Goal: Task Accomplishment & Management: Use online tool/utility

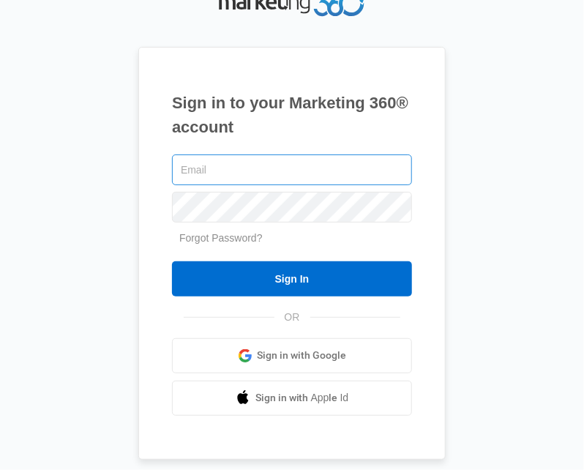
click at [261, 167] on input "text" at bounding box center [292, 169] width 240 height 31
type input "[PERSON_NAME][EMAIL_ADDRESS][DOMAIN_NAME]"
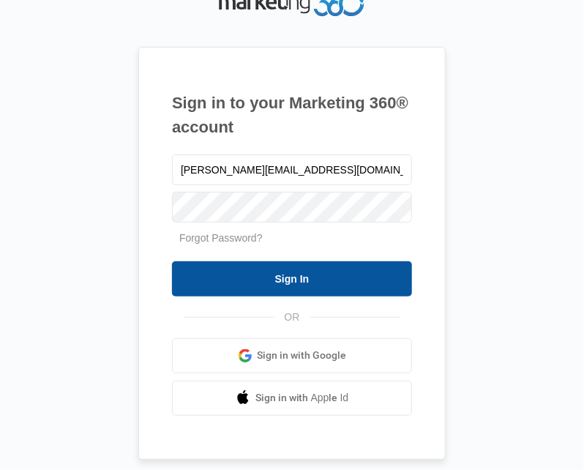
click at [296, 275] on input "Sign In" at bounding box center [292, 278] width 240 height 35
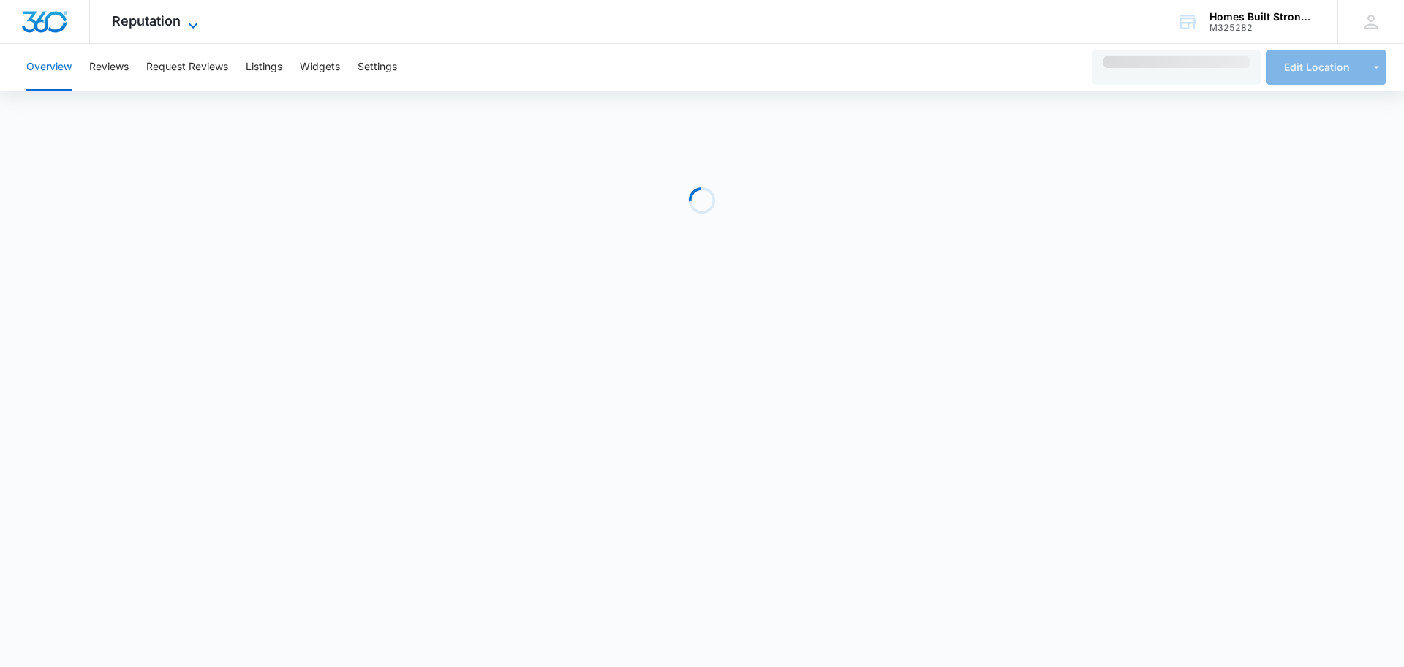
click at [161, 17] on span "Reputation" at bounding box center [146, 20] width 69 height 15
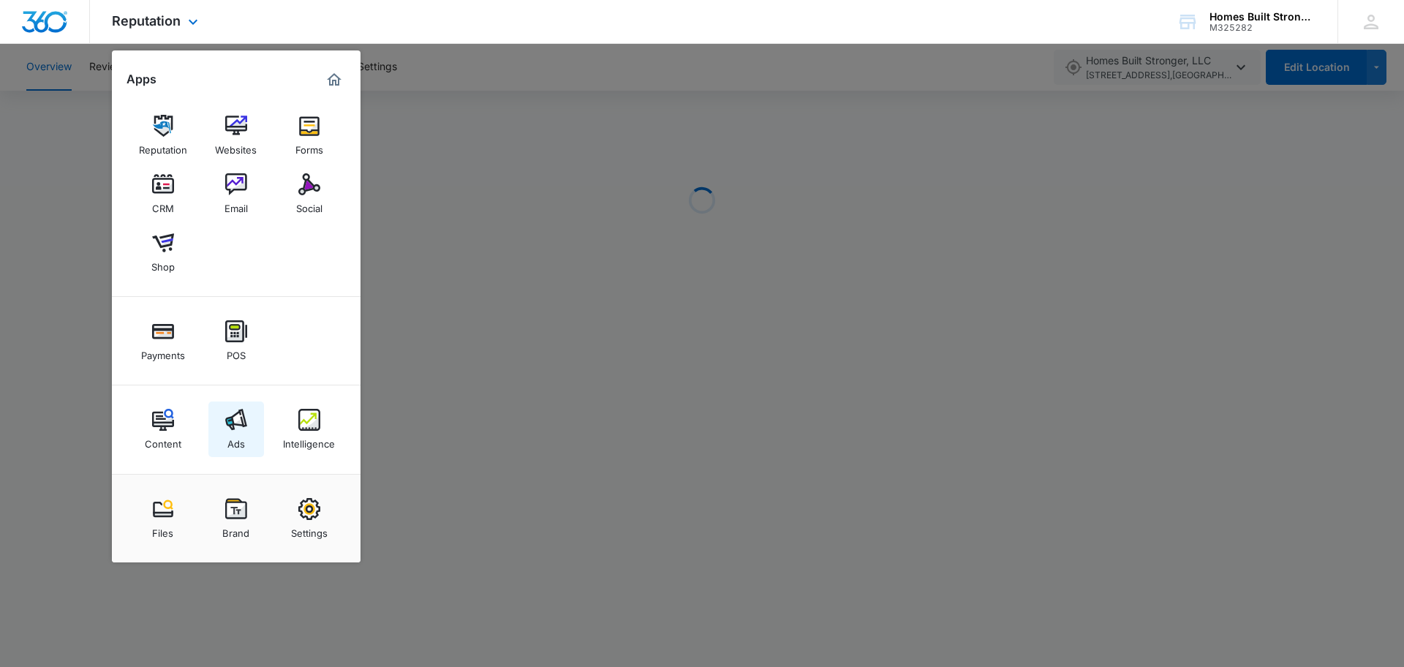
click at [237, 429] on img at bounding box center [236, 420] width 22 height 22
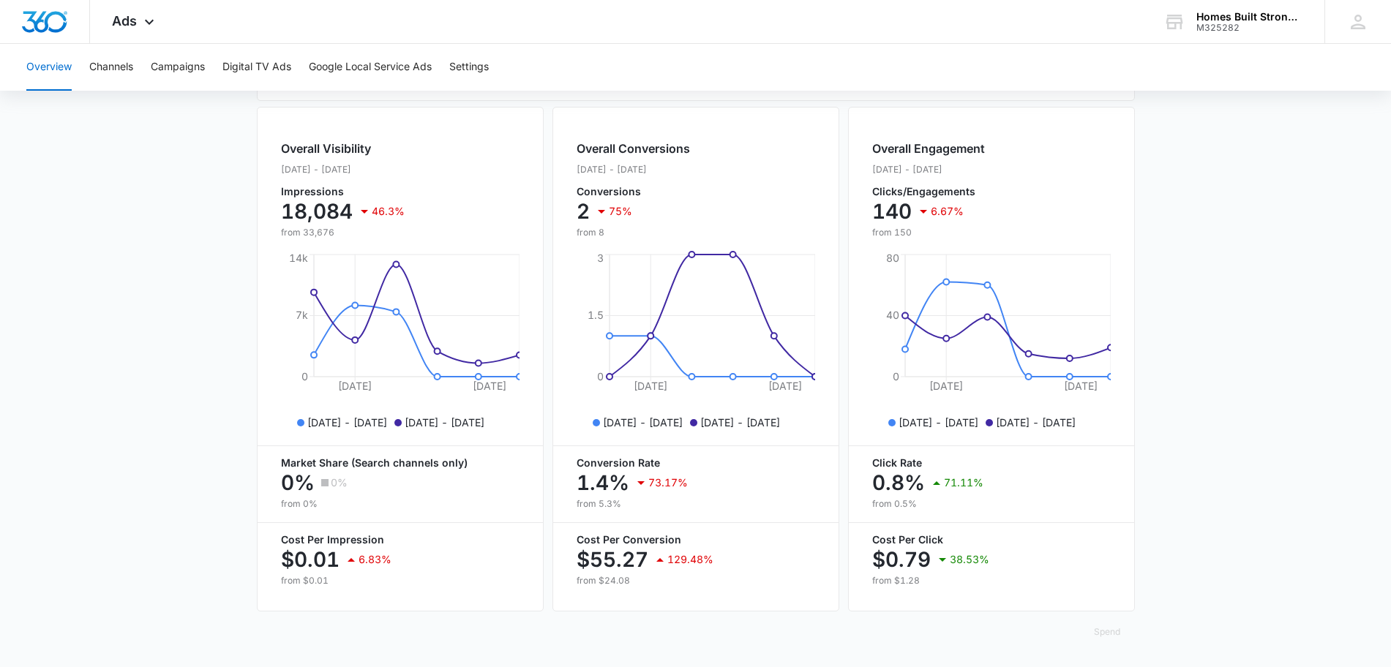
scroll to position [535, 0]
click at [183, 60] on button "Campaigns" at bounding box center [178, 67] width 54 height 47
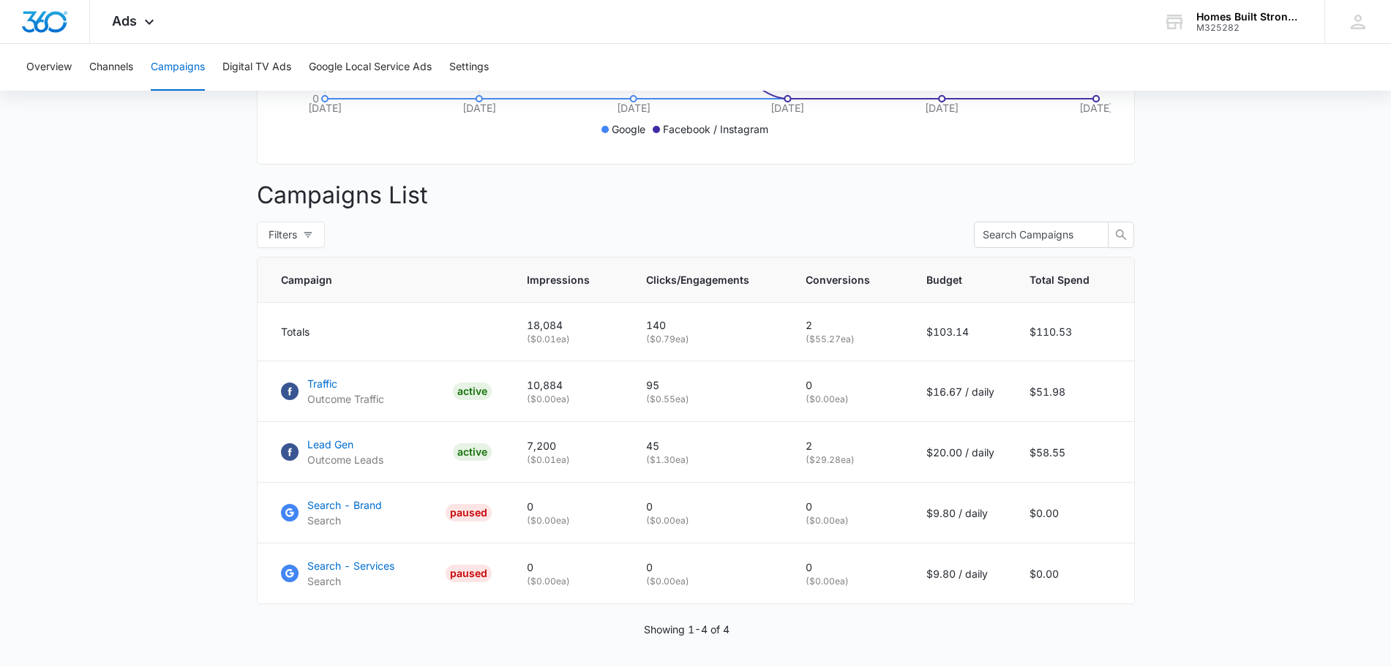
scroll to position [511, 0]
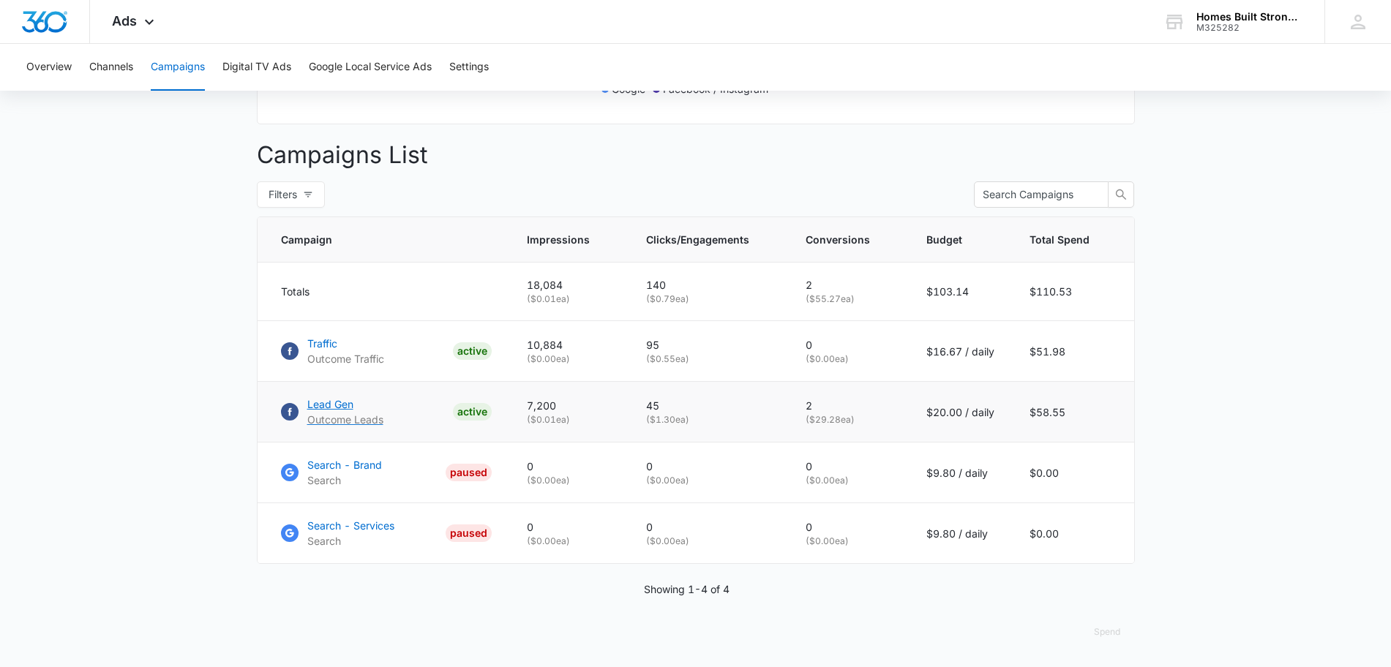
click at [343, 404] on p "Lead Gen" at bounding box center [345, 403] width 76 height 15
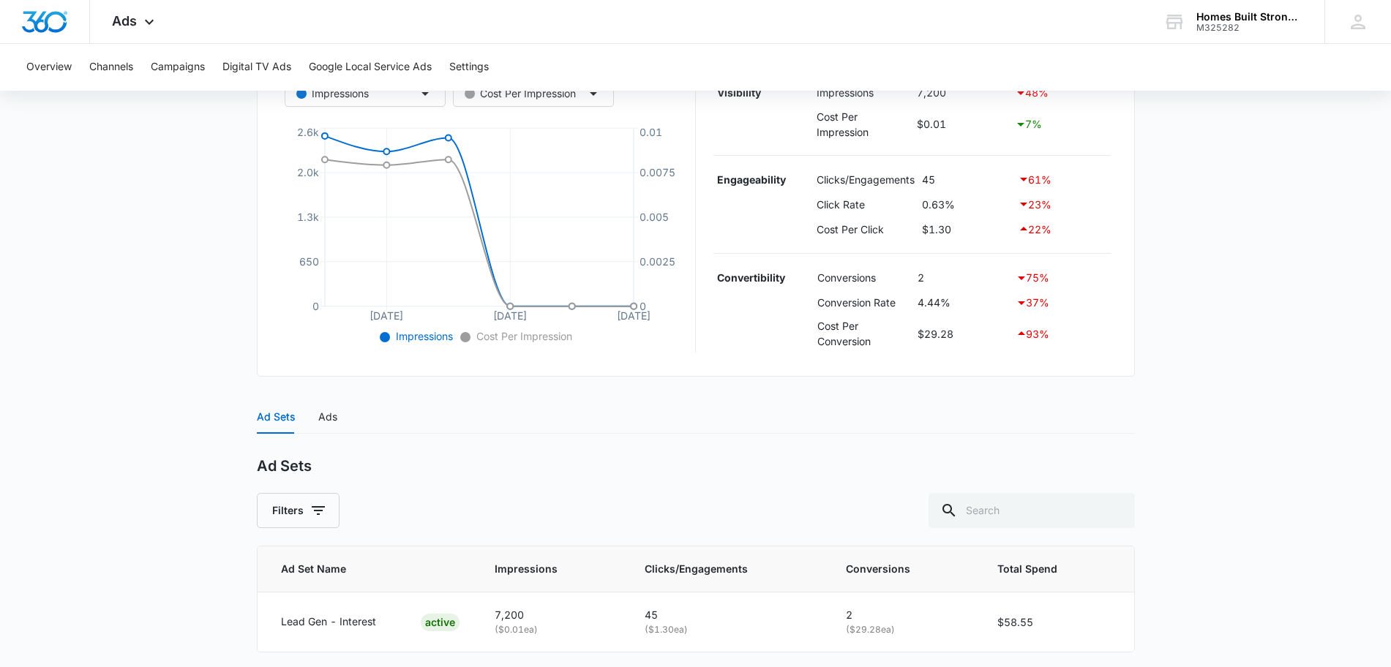
scroll to position [351, 0]
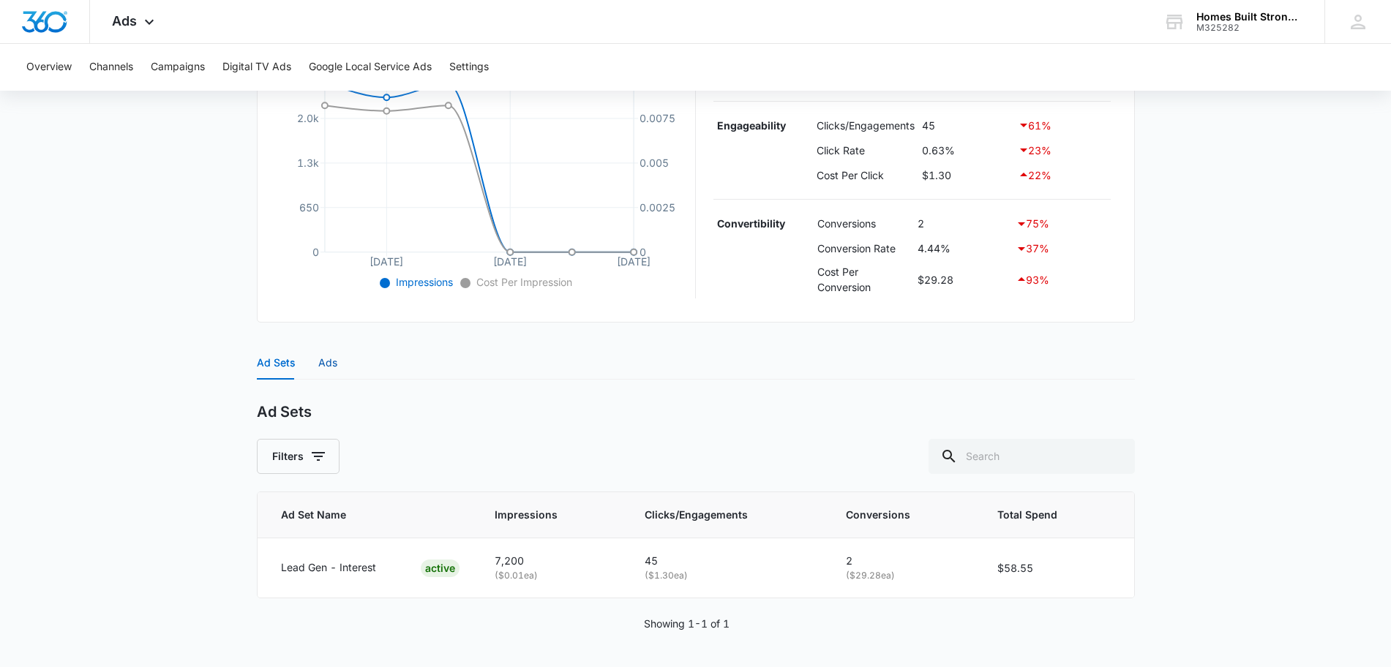
click at [331, 362] on div "Ads" at bounding box center [327, 363] width 19 height 16
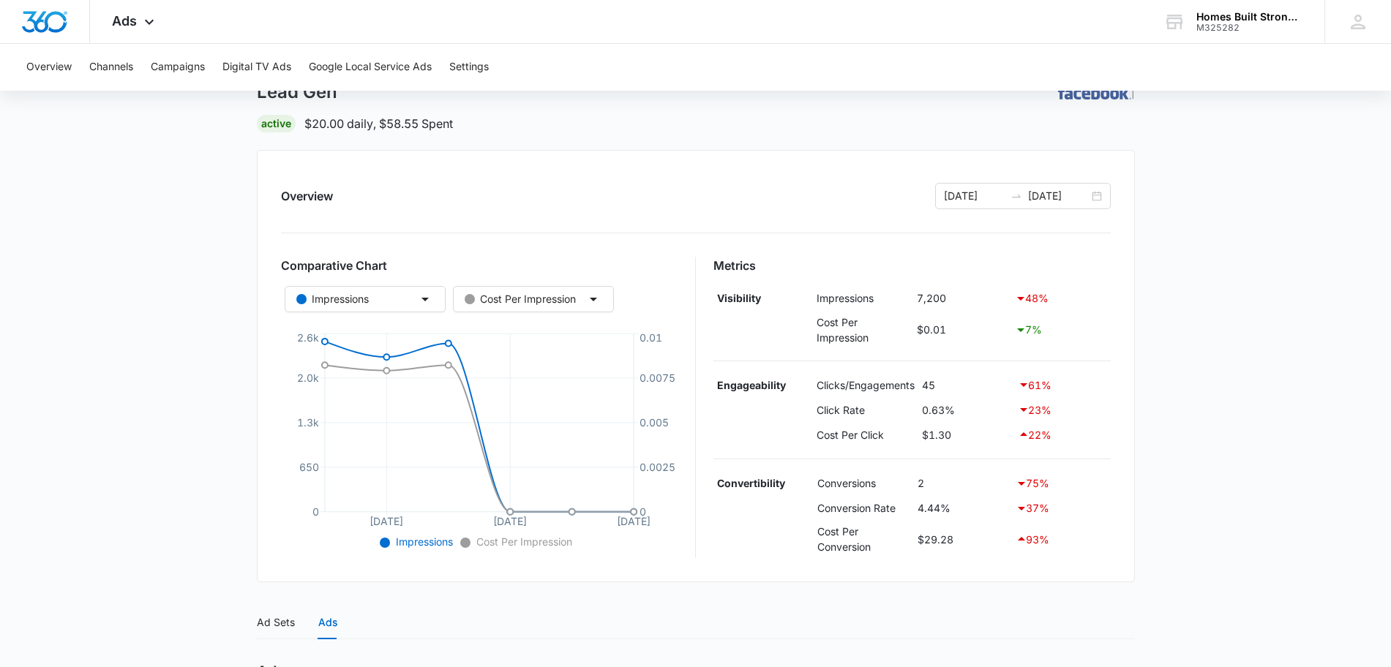
scroll to position [0, 0]
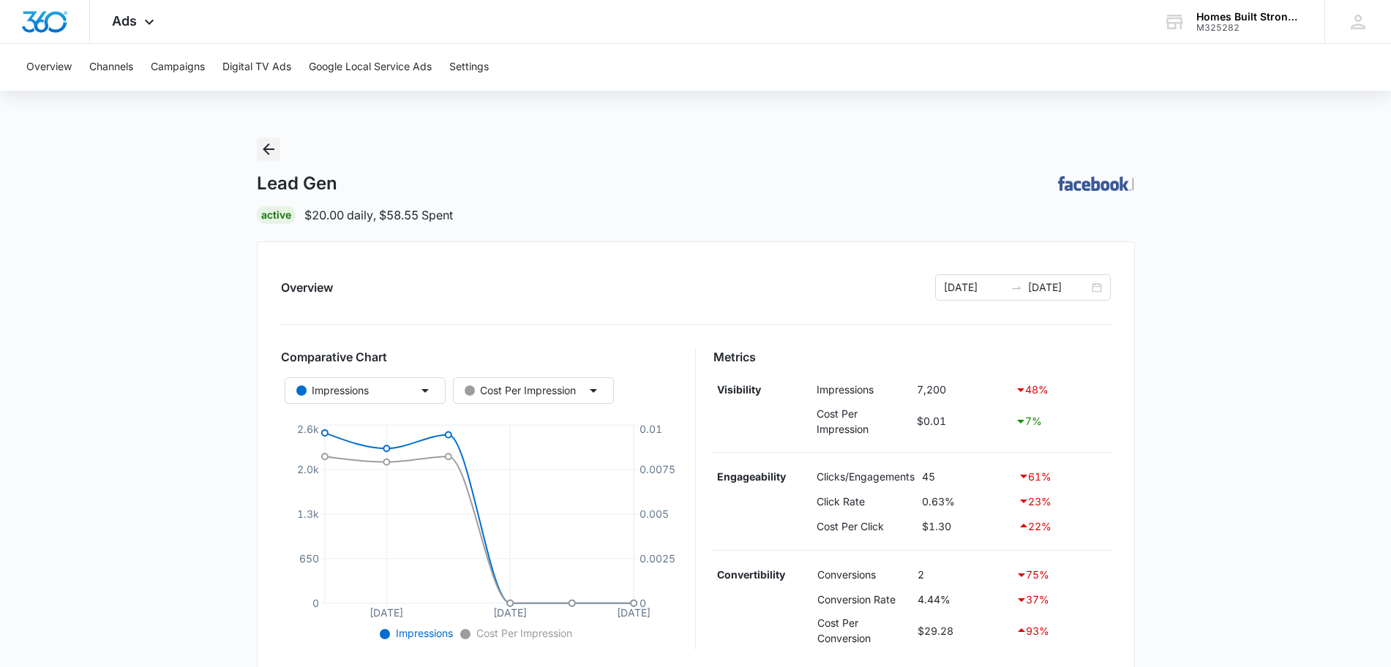
click at [271, 151] on icon "Back" at bounding box center [269, 149] width 18 height 18
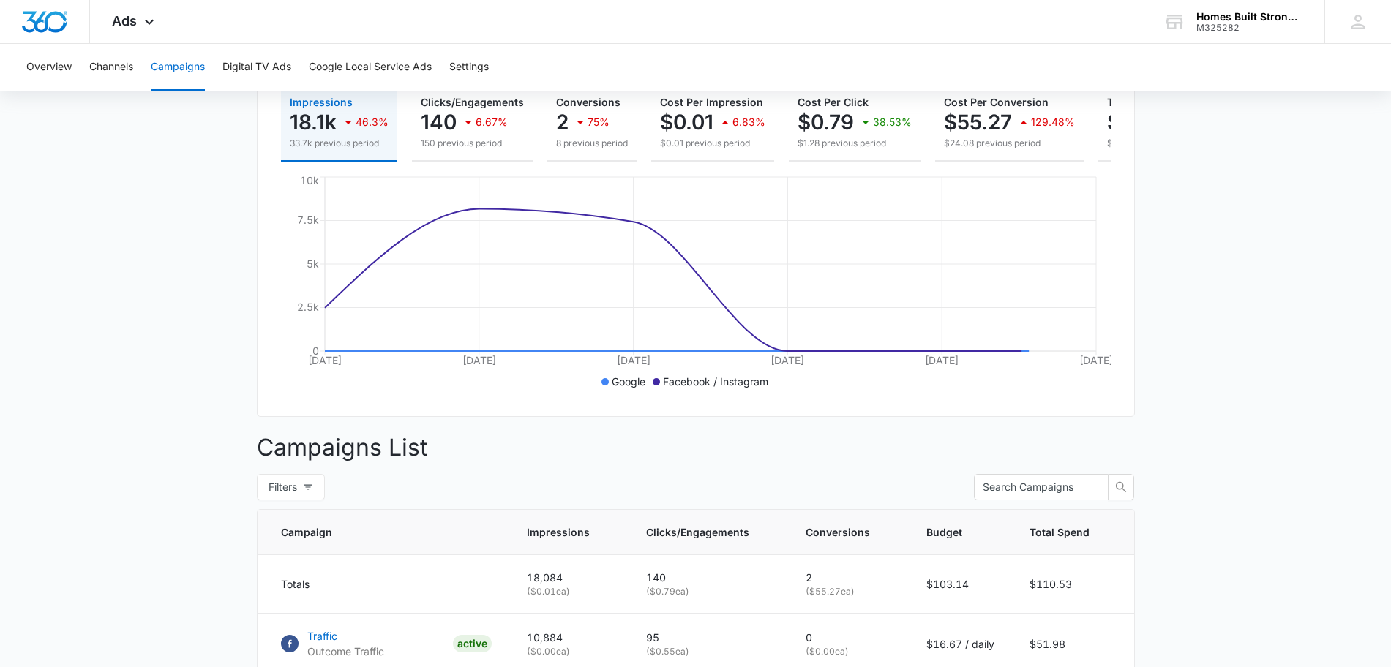
scroll to position [366, 0]
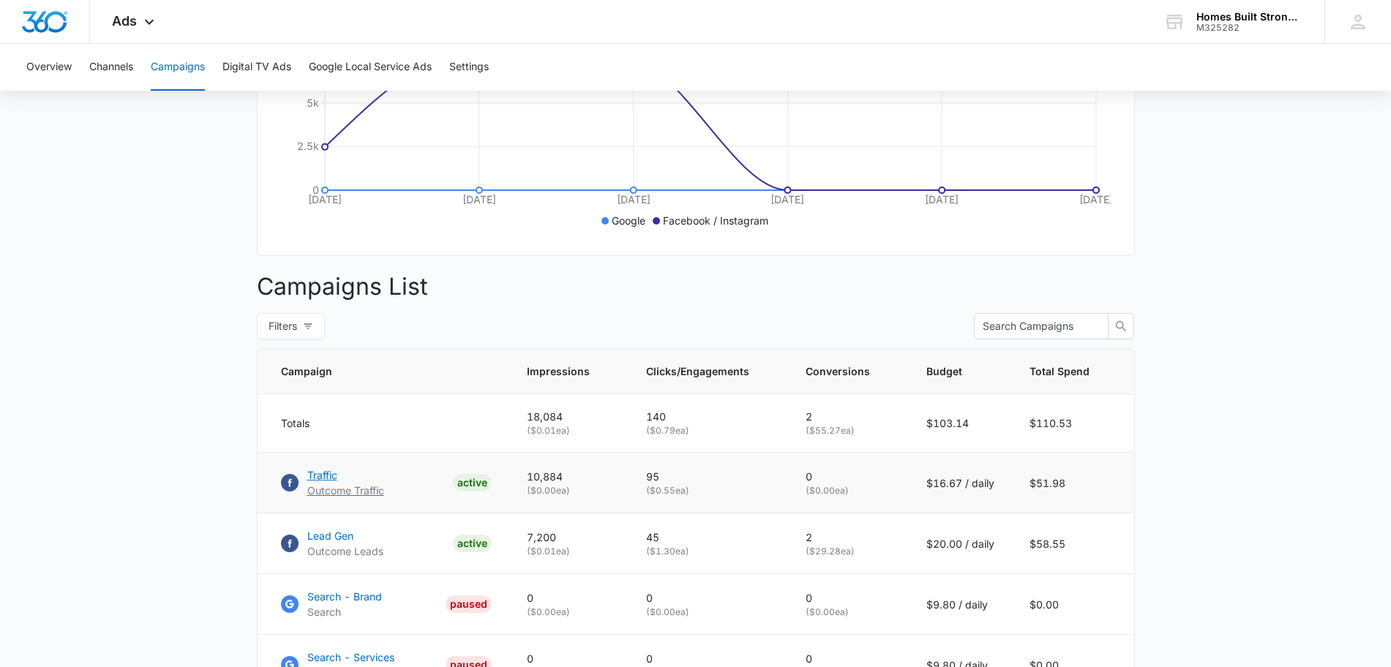
click at [339, 483] on p "Traffic" at bounding box center [345, 474] width 77 height 15
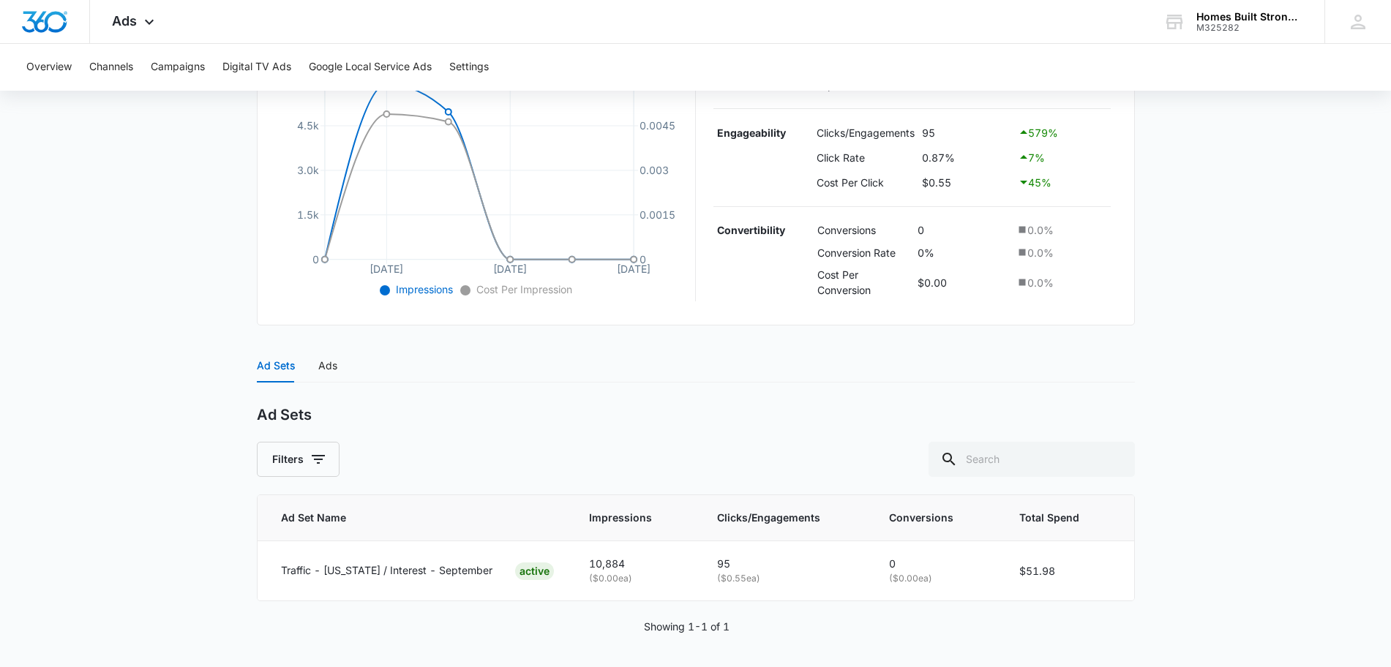
scroll to position [347, 0]
click at [327, 355] on div "Ads" at bounding box center [327, 363] width 19 height 16
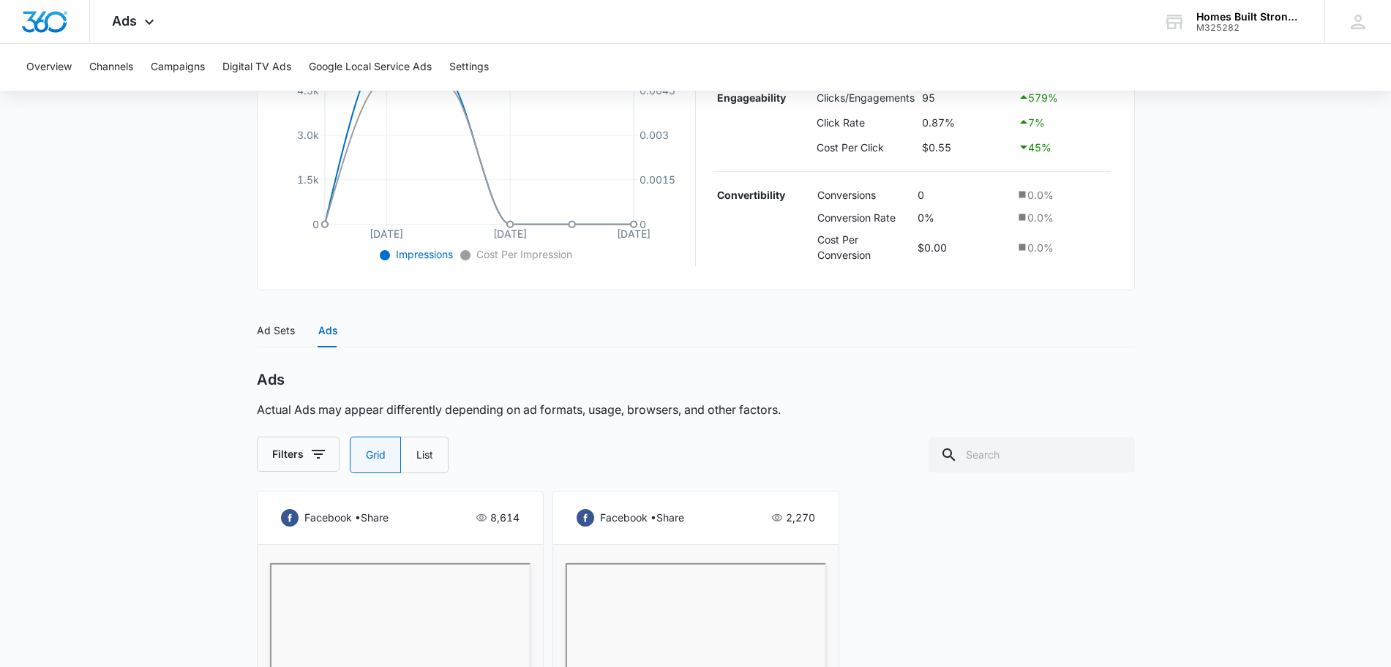
scroll to position [100, 0]
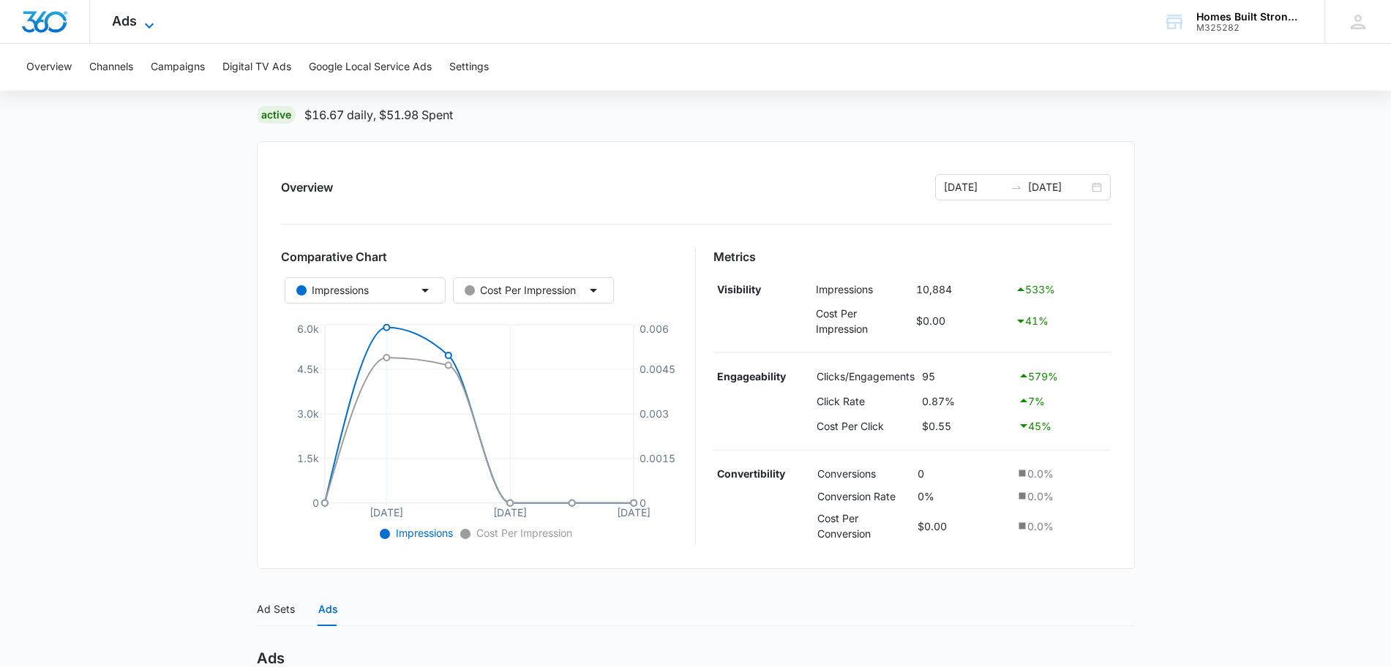
click at [141, 29] on icon at bounding box center [149, 26] width 18 height 18
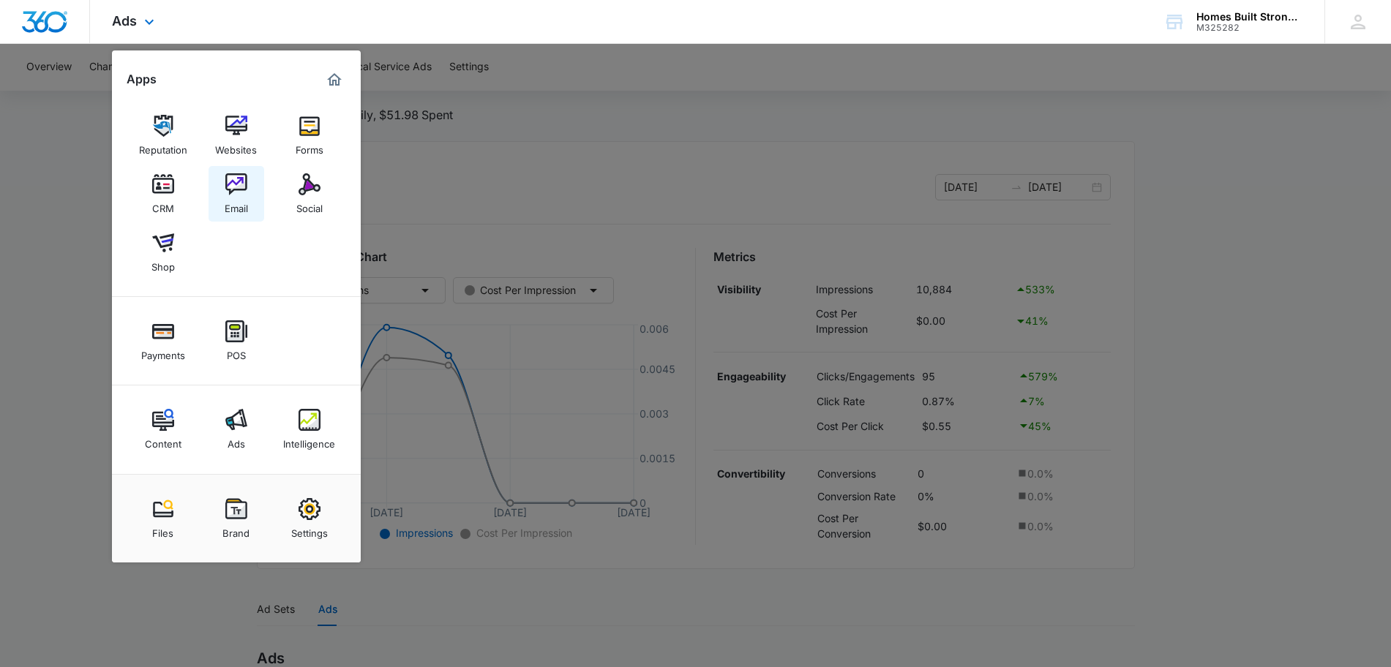
click at [236, 200] on div "Email" at bounding box center [236, 204] width 23 height 19
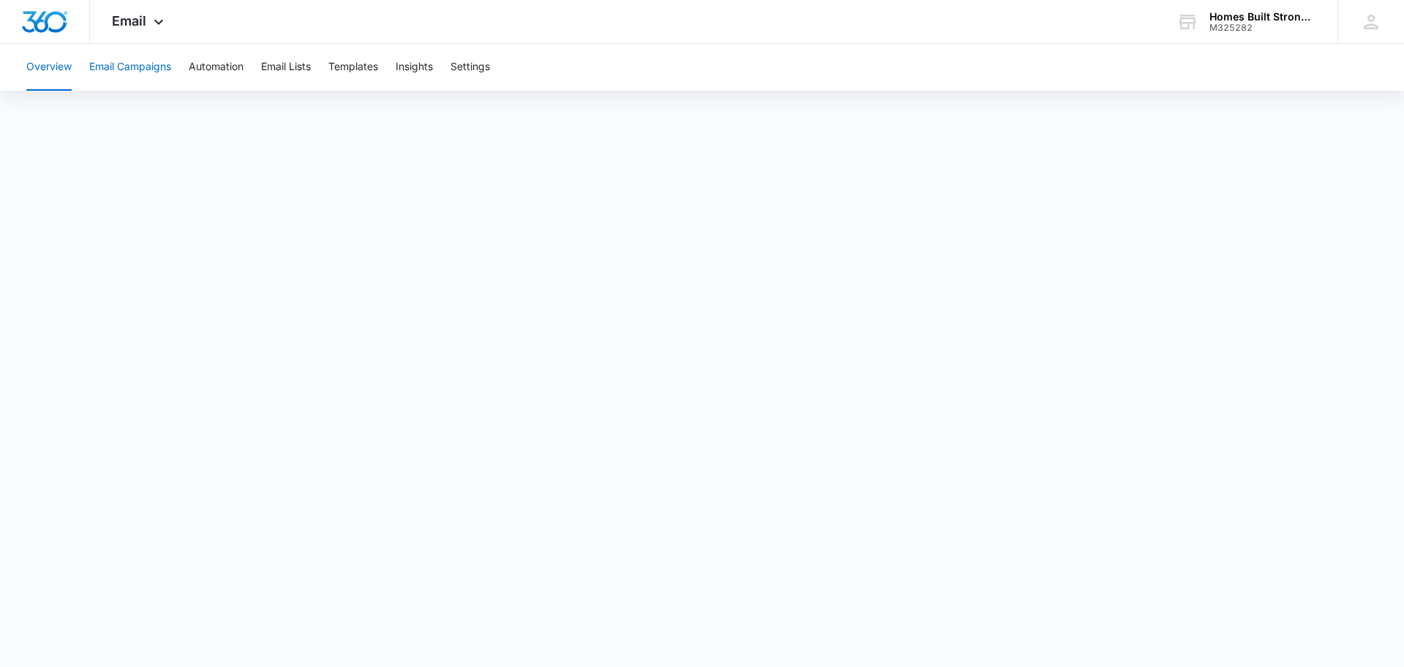
click at [147, 64] on button "Email Campaigns" at bounding box center [130, 67] width 82 height 47
click at [144, 18] on span "Email" at bounding box center [129, 20] width 34 height 15
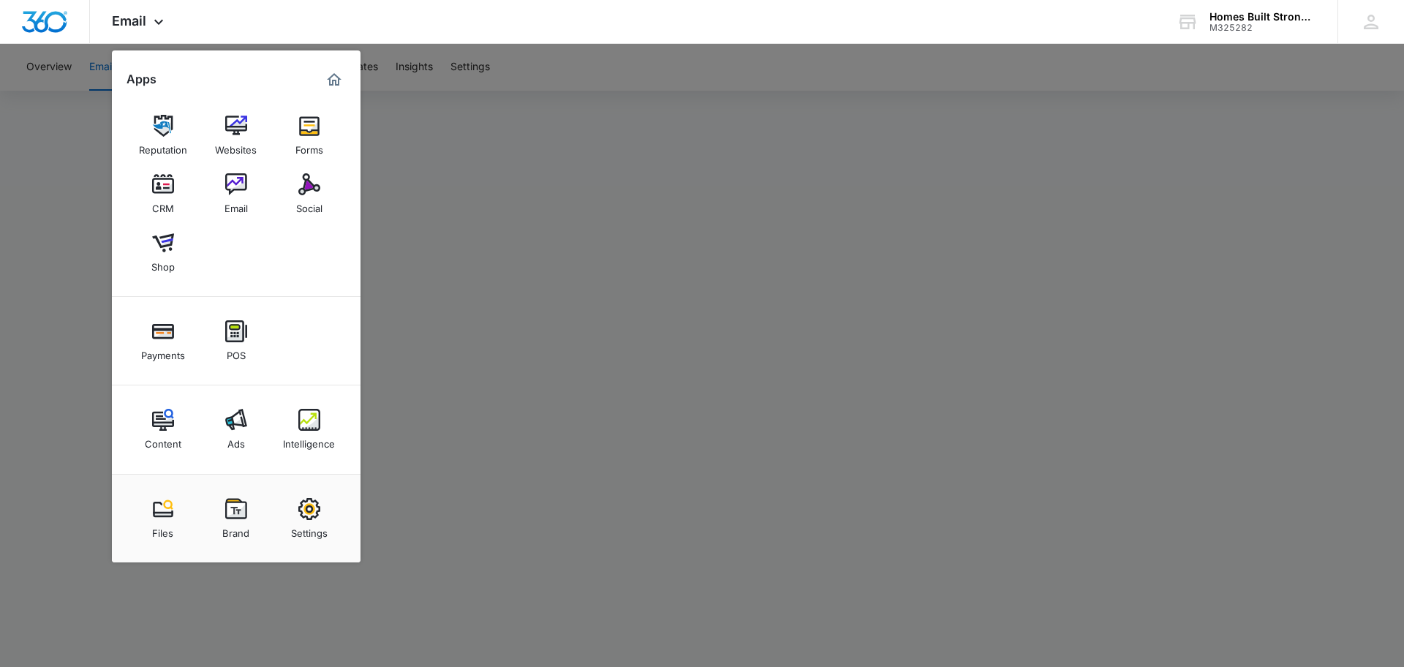
click at [229, 427] on img at bounding box center [236, 420] width 22 height 22
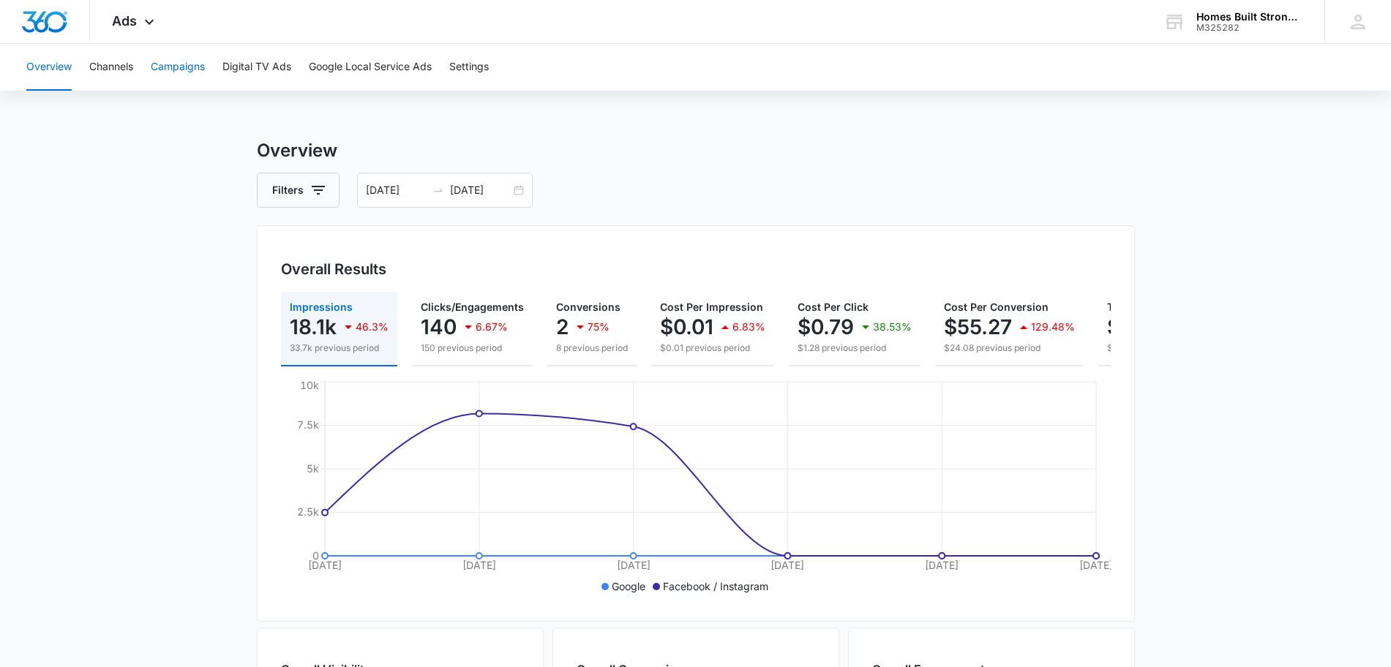
click at [187, 65] on button "Campaigns" at bounding box center [178, 67] width 54 height 47
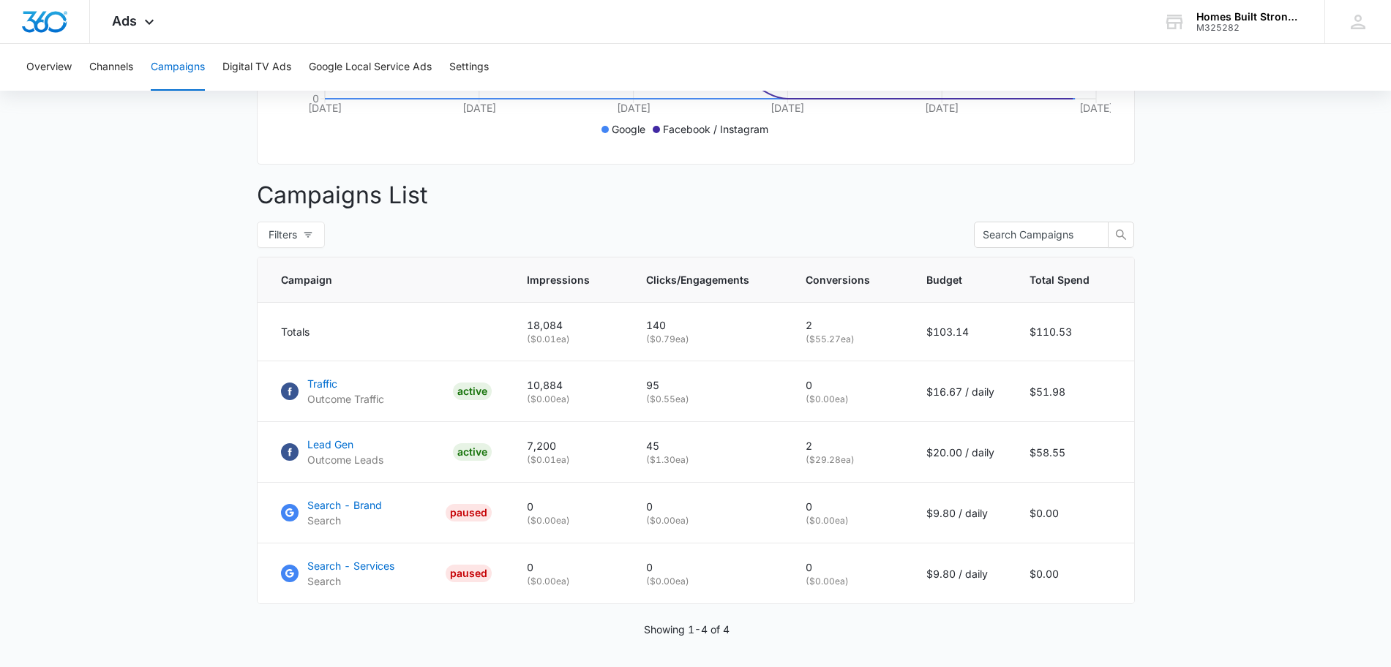
scroll to position [511, 0]
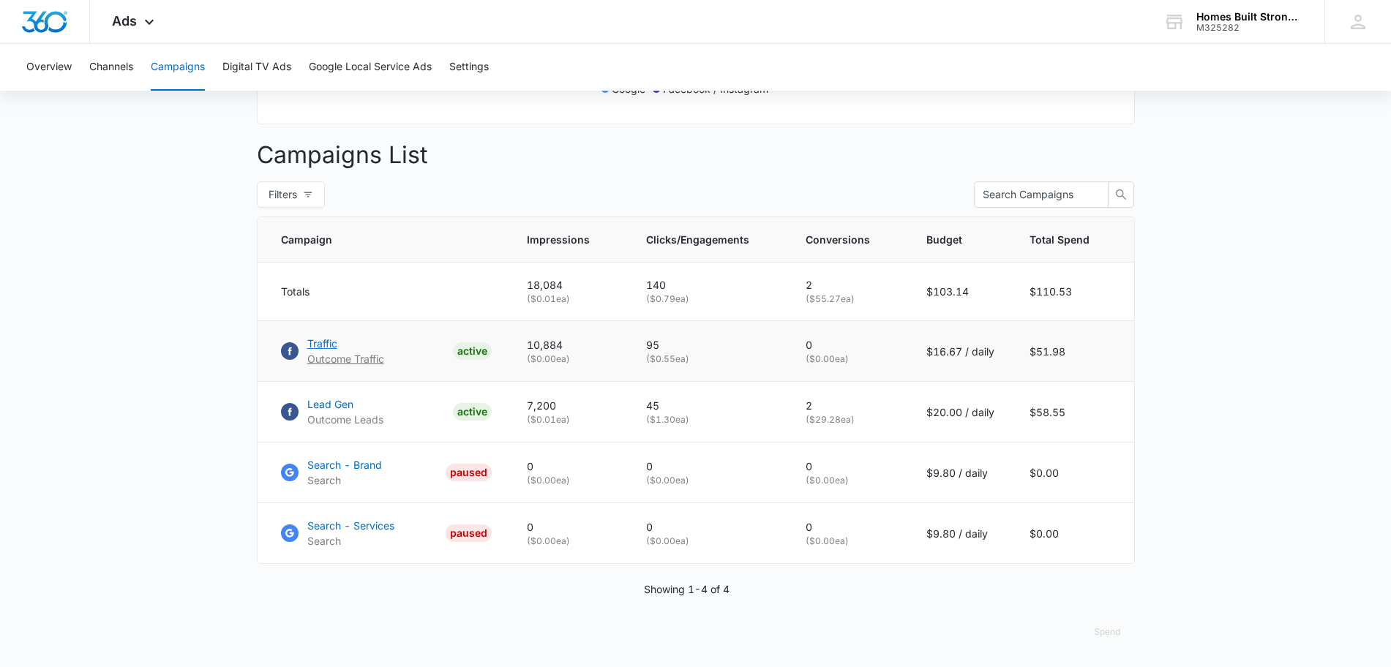
click at [325, 336] on p "Traffic" at bounding box center [345, 343] width 77 height 15
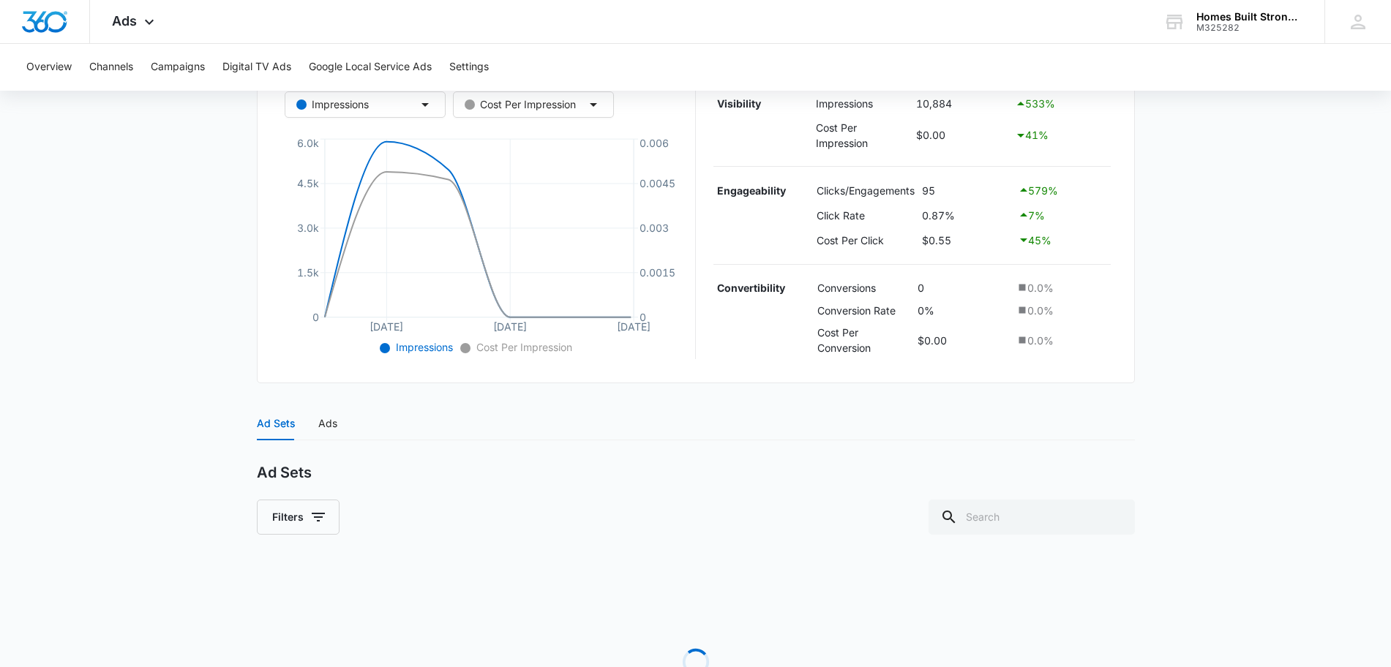
scroll to position [347, 0]
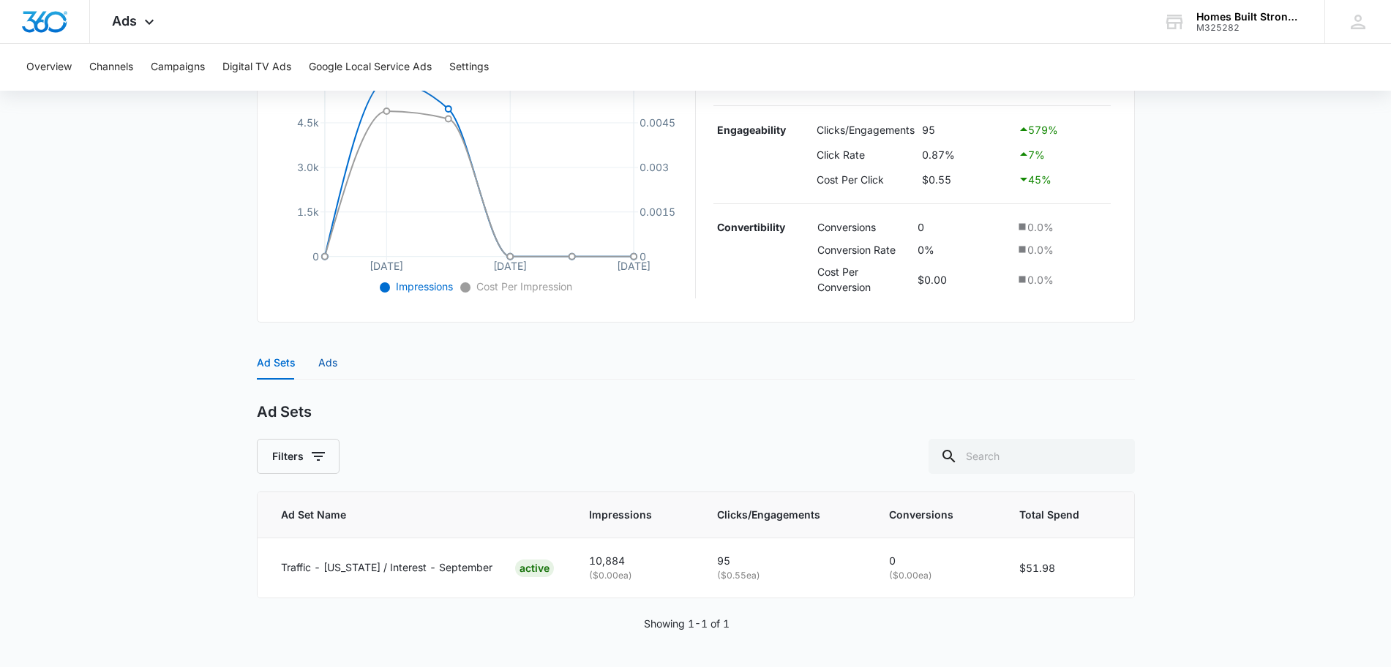
click at [320, 355] on div "Ads" at bounding box center [327, 363] width 19 height 16
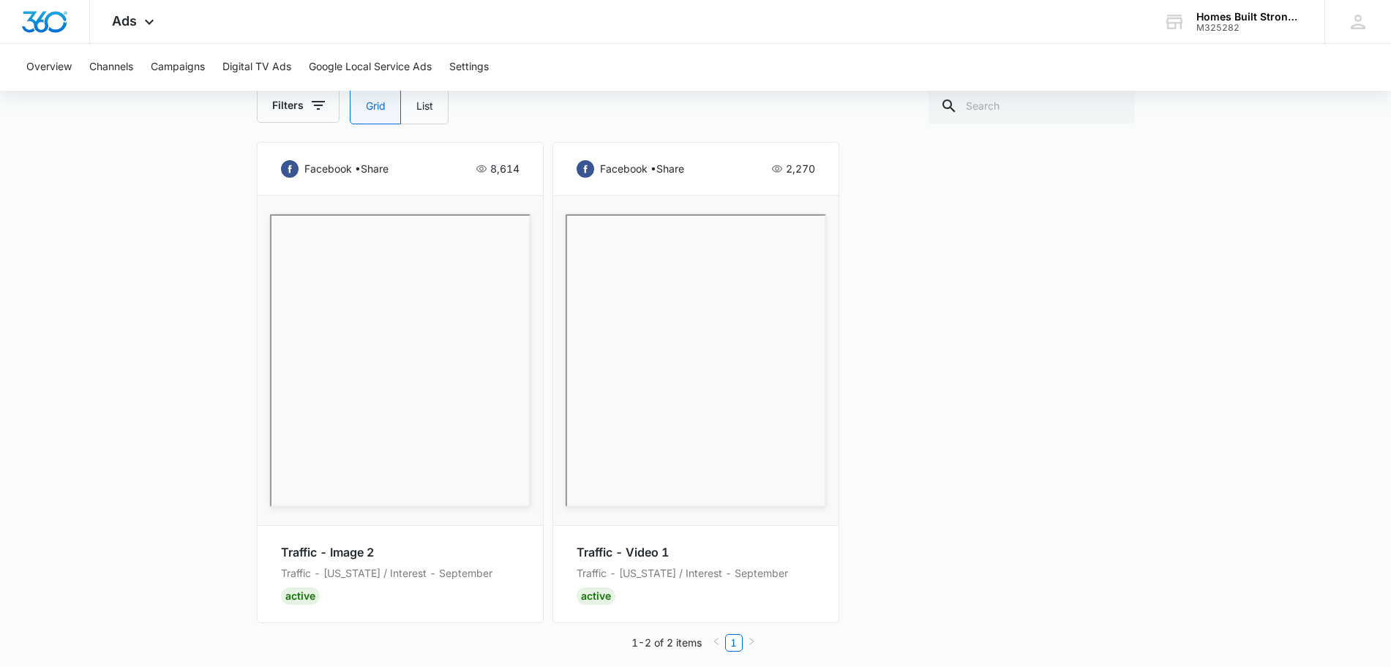
scroll to position [740, 0]
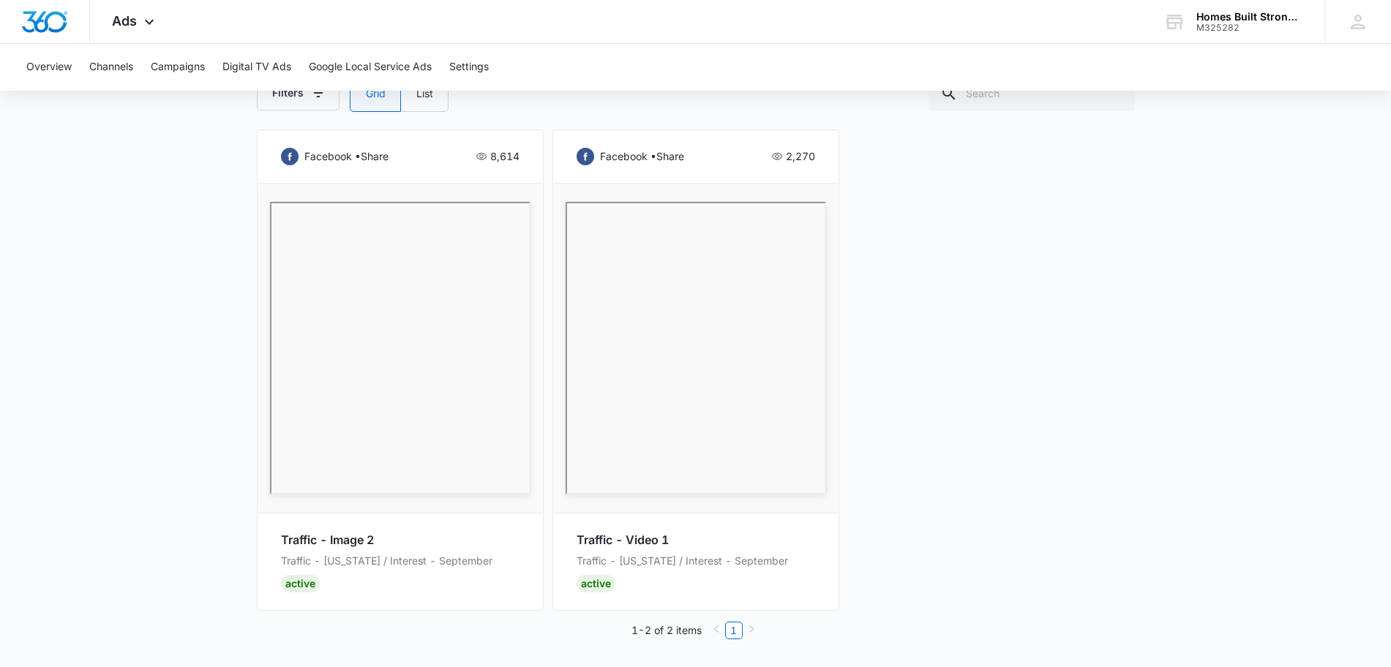
click at [200, 251] on main "Traffic | Traffic Active $16.67 daily , $51.98 Spent Overview 09/01/2025 09/06/…" at bounding box center [695, 32] width 1391 height 1270
click at [121, 29] on div "Ads Apps Reputation Websites Forms CRM Email Social Shop Payments POS Content A…" at bounding box center [135, 21] width 90 height 43
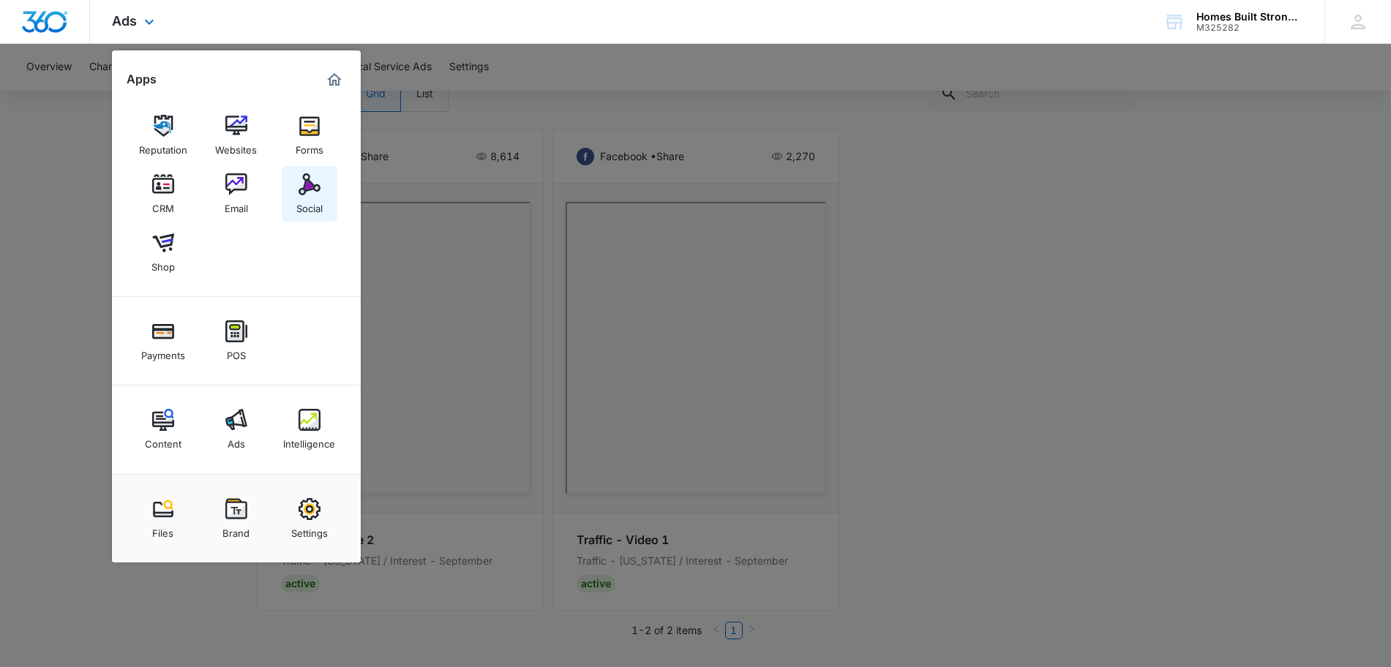
click at [304, 181] on img at bounding box center [309, 184] width 22 height 22
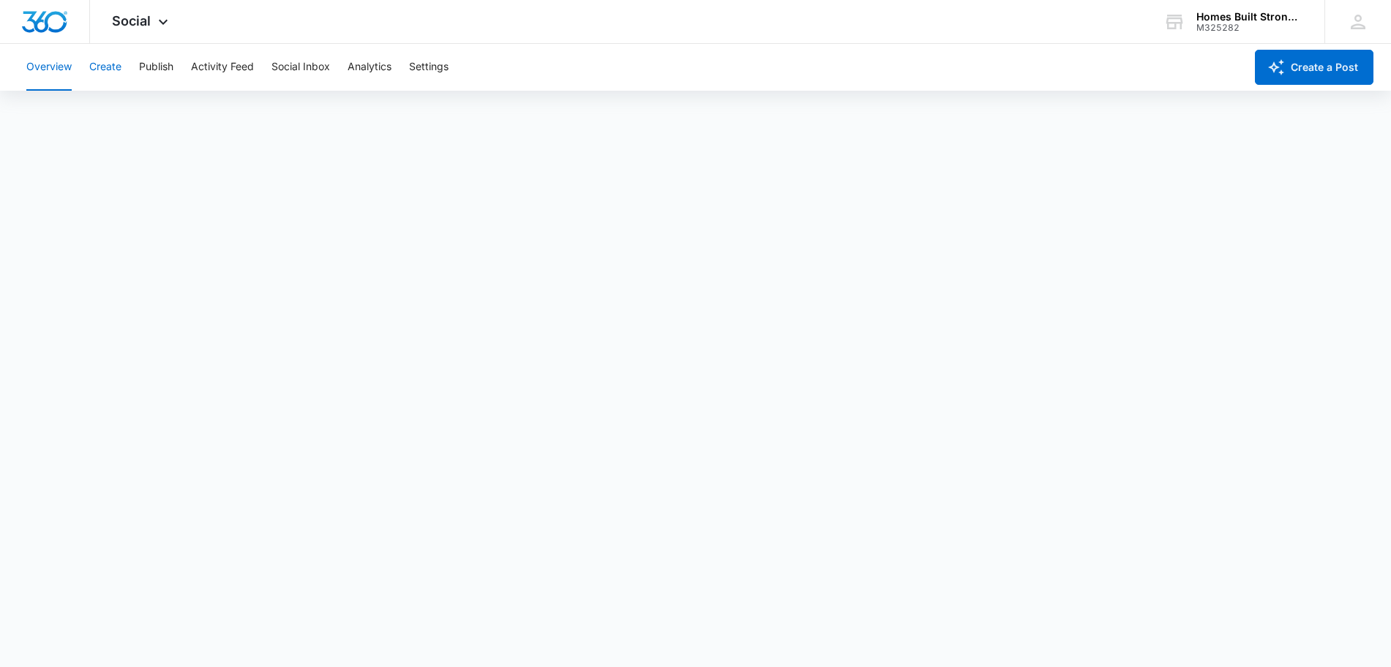
click at [110, 64] on button "Create" at bounding box center [105, 67] width 32 height 47
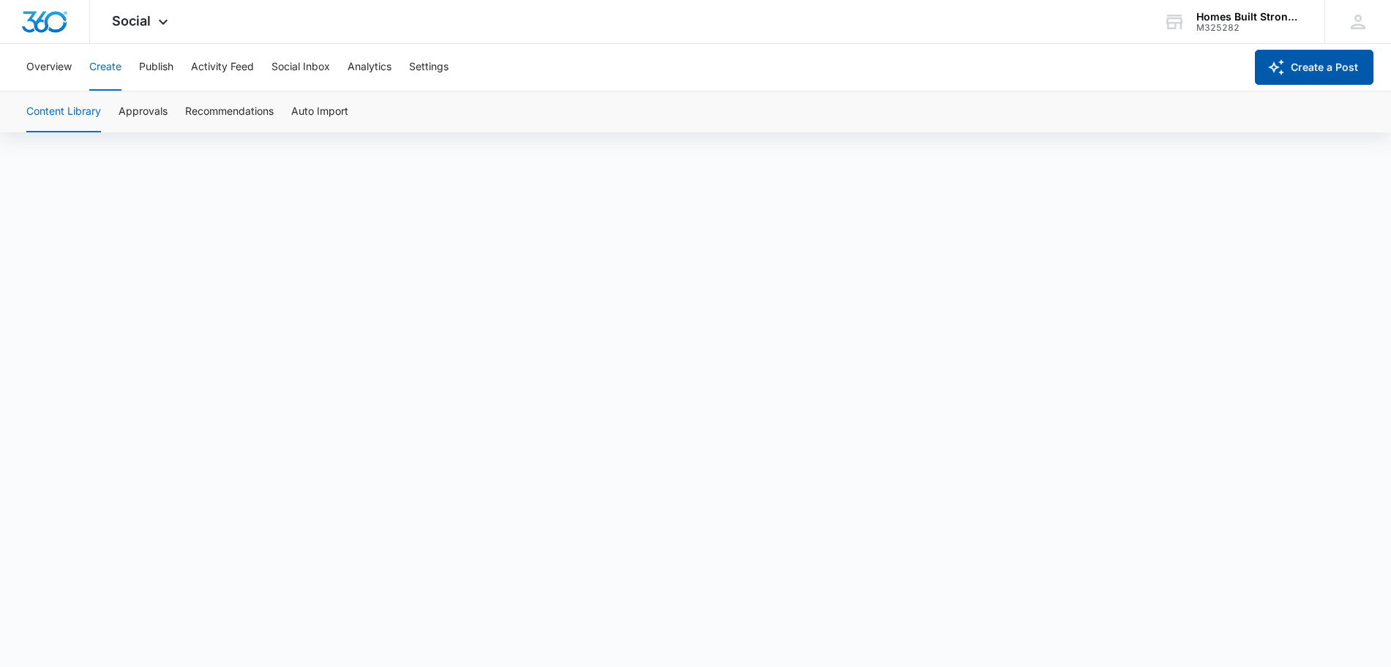
click at [1331, 73] on button "Create a Post" at bounding box center [1313, 67] width 118 height 35
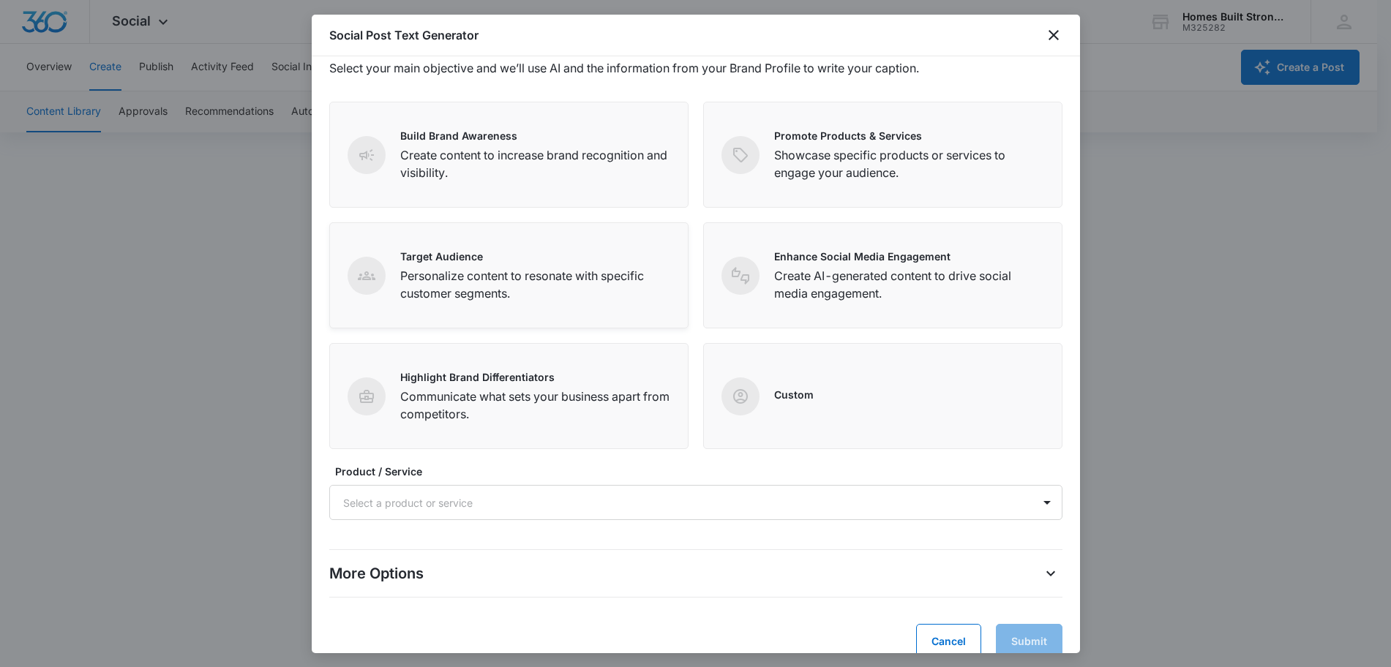
scroll to position [67, 0]
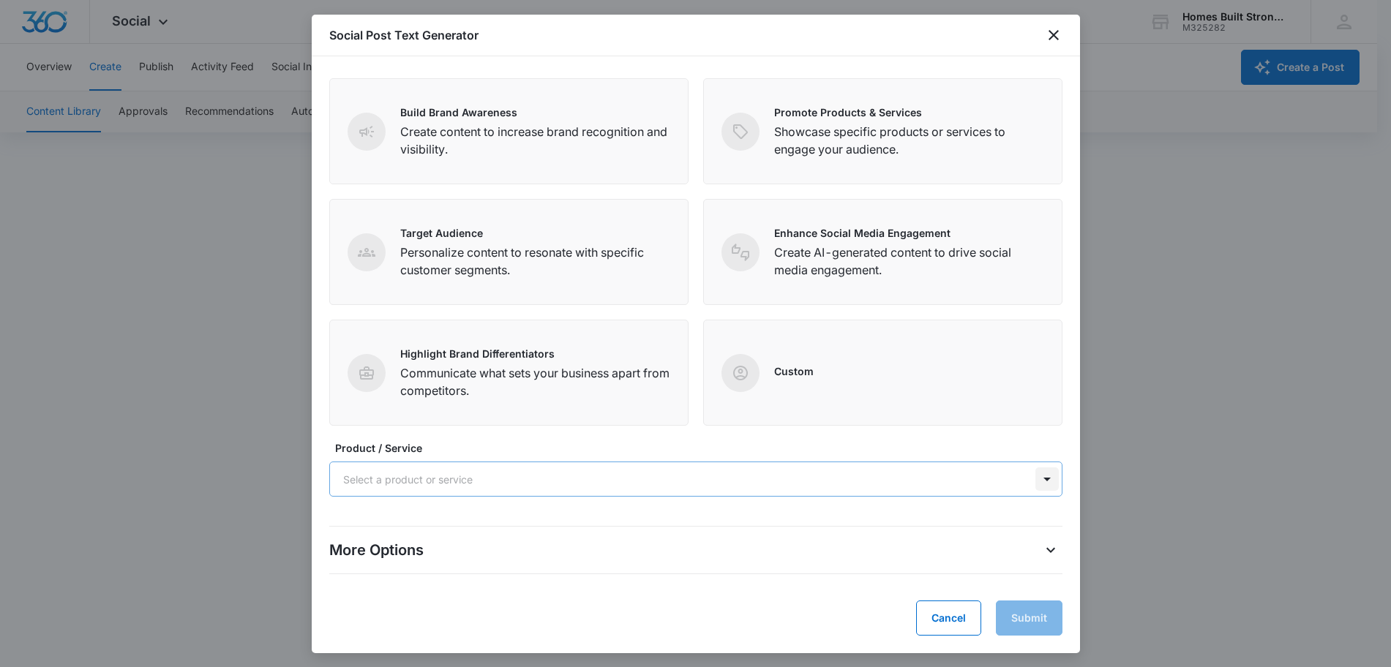
click at [1035, 475] on div at bounding box center [1046, 478] width 23 height 23
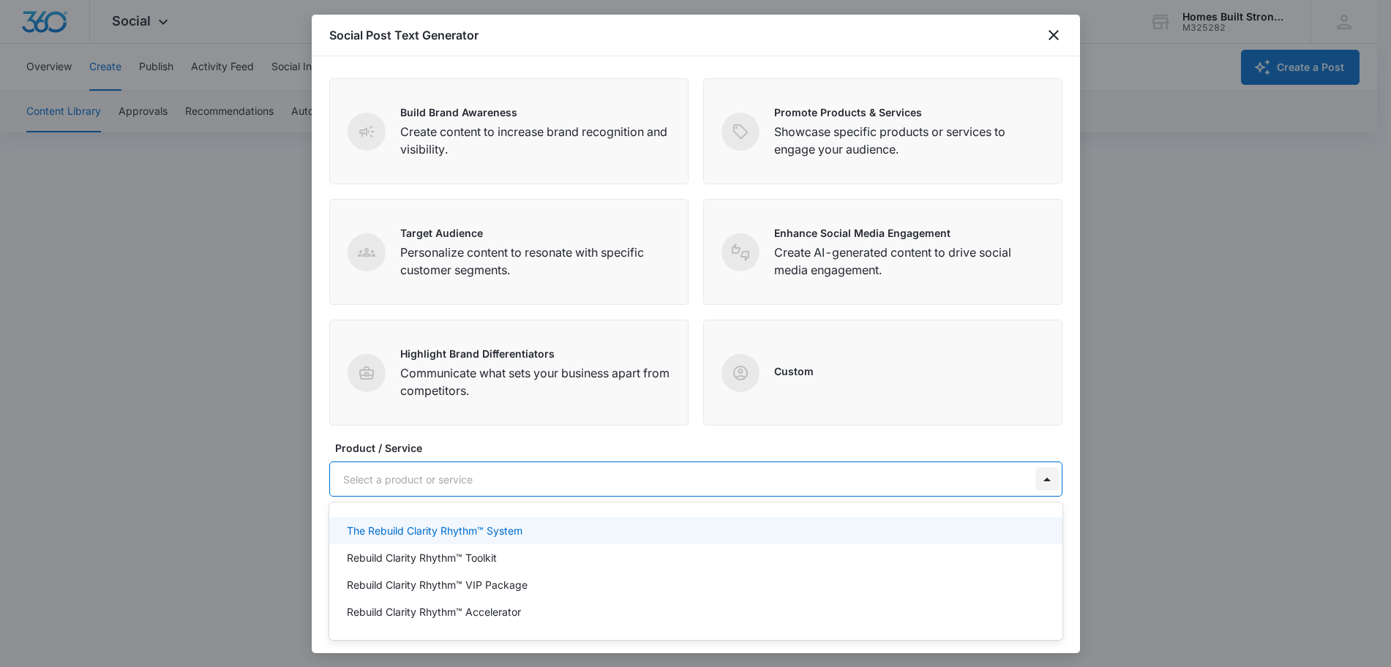
click at [1035, 475] on div at bounding box center [1046, 478] width 23 height 23
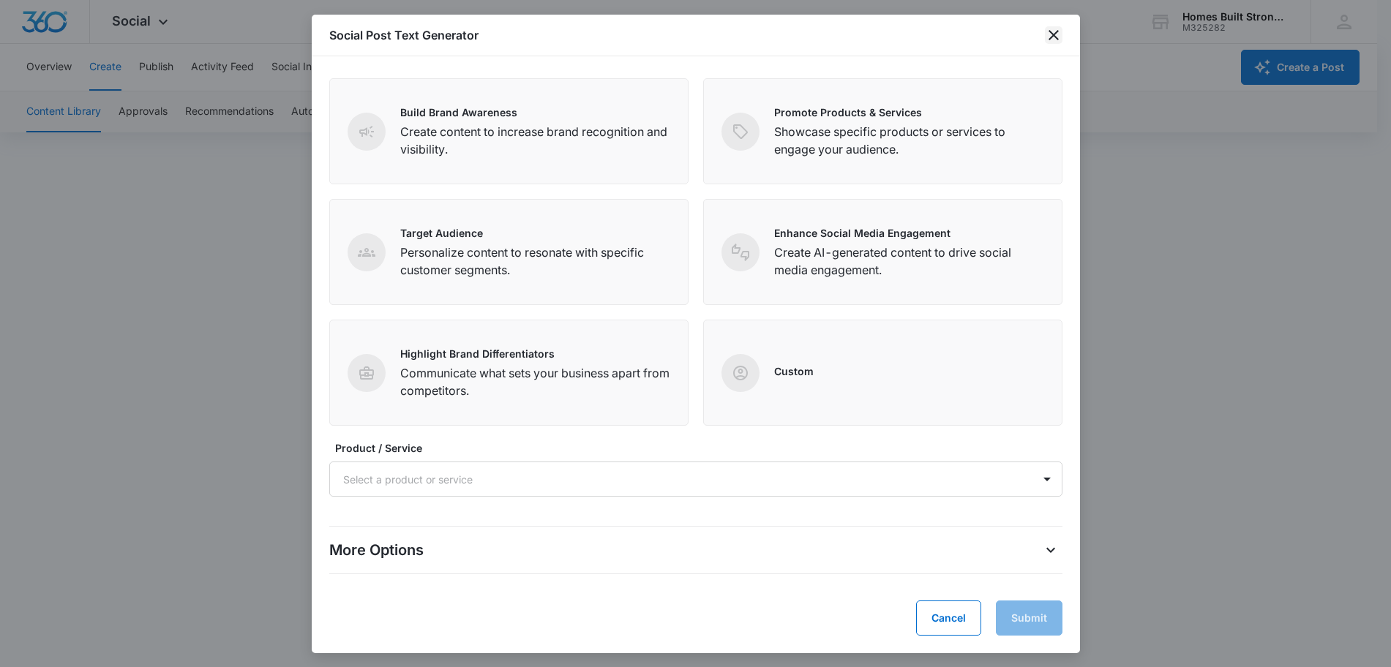
click at [1056, 32] on icon "close" at bounding box center [1053, 35] width 10 height 10
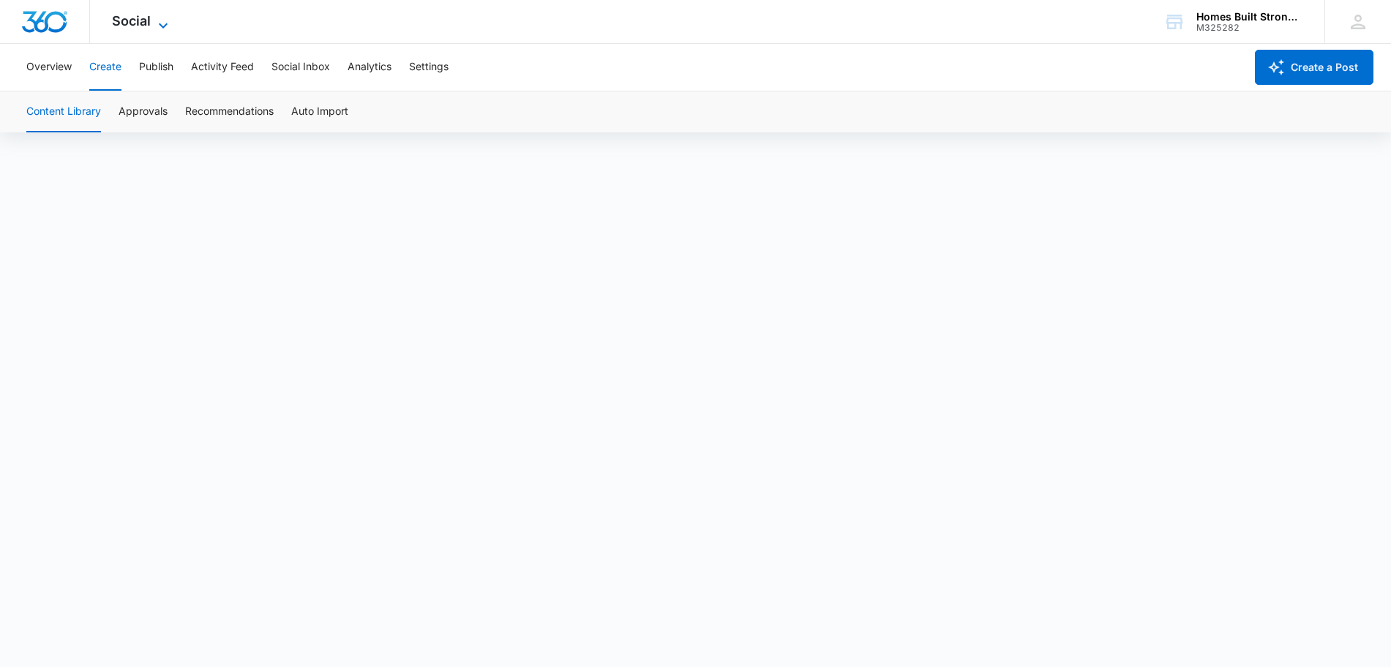
click at [155, 20] on icon at bounding box center [163, 26] width 18 height 18
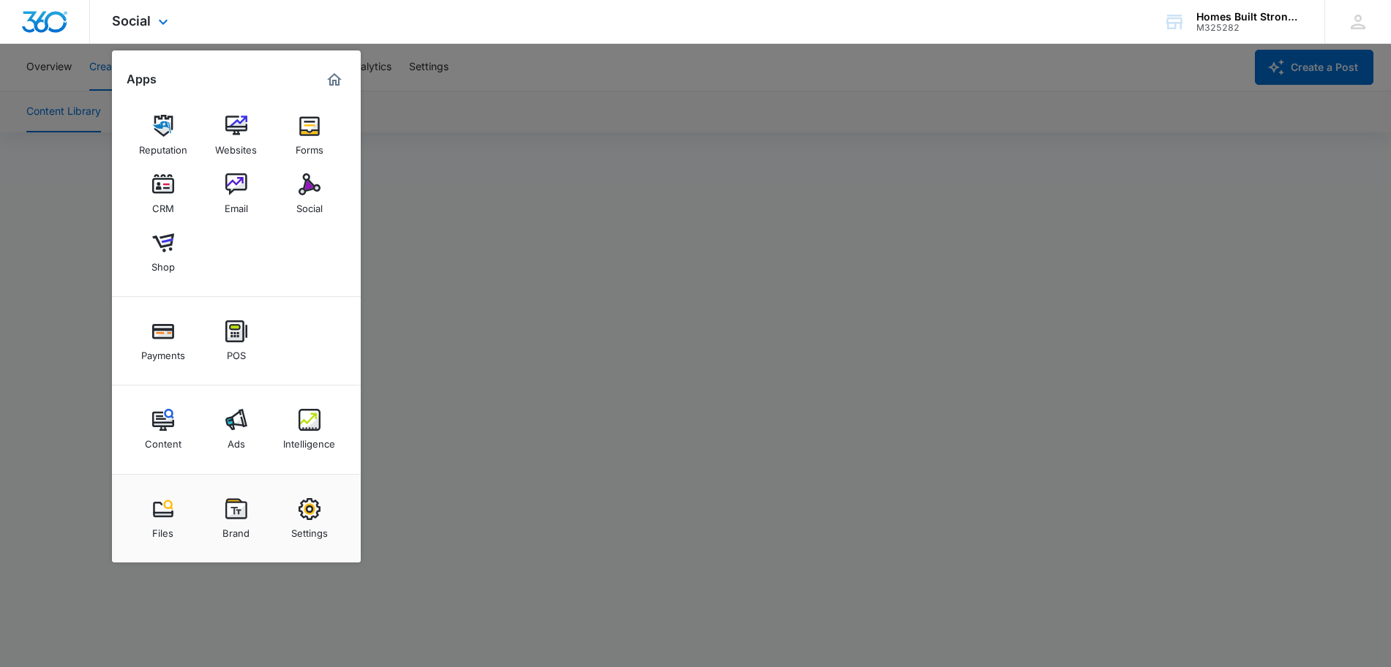
scroll to position [0, 0]
click at [168, 255] on div "Shop" at bounding box center [162, 263] width 23 height 19
